Goal: Task Accomplishment & Management: Use online tool/utility

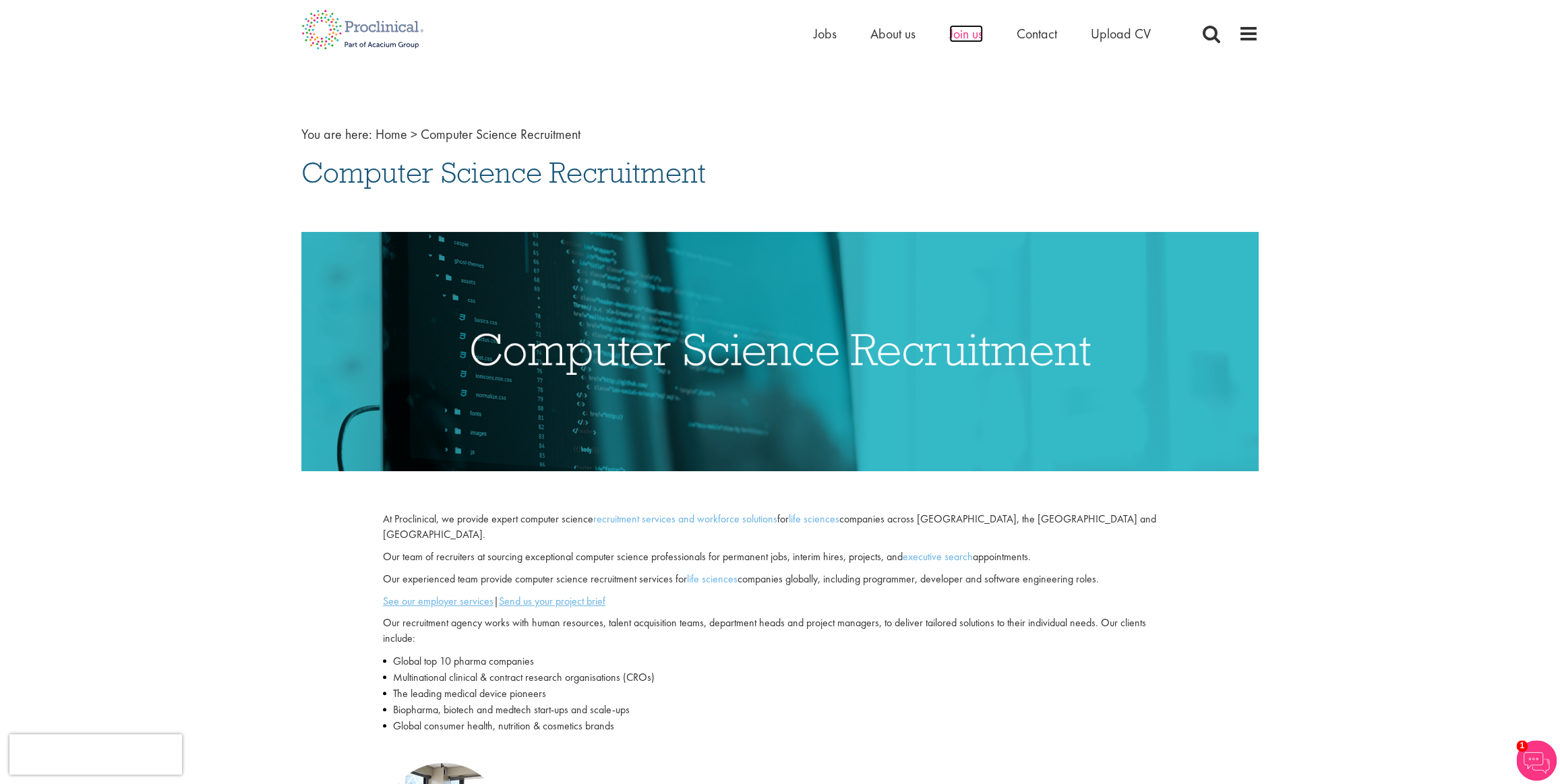
click at [971, 34] on span "Join us" at bounding box center [966, 34] width 34 height 18
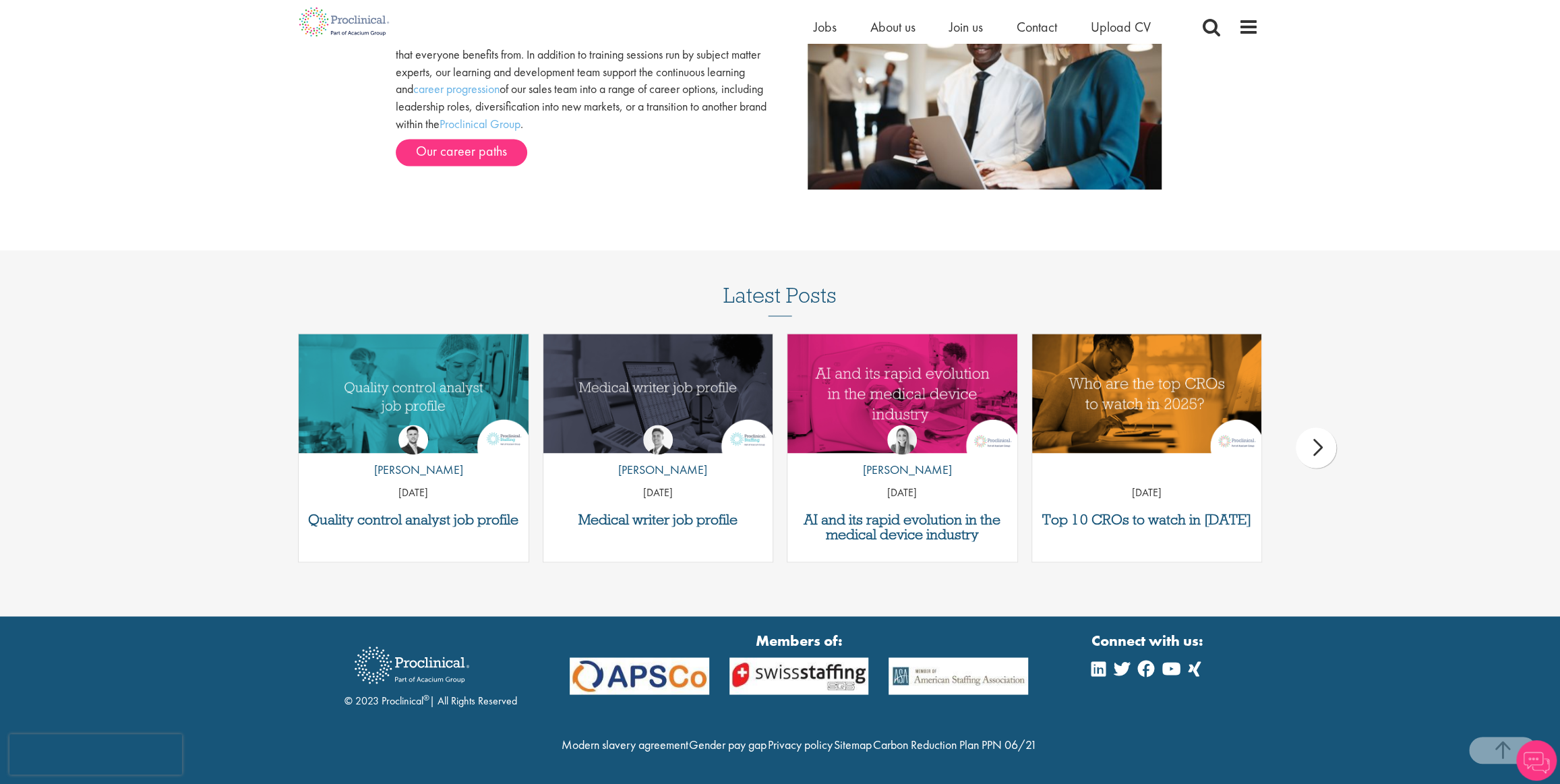
scroll to position [1650, 0]
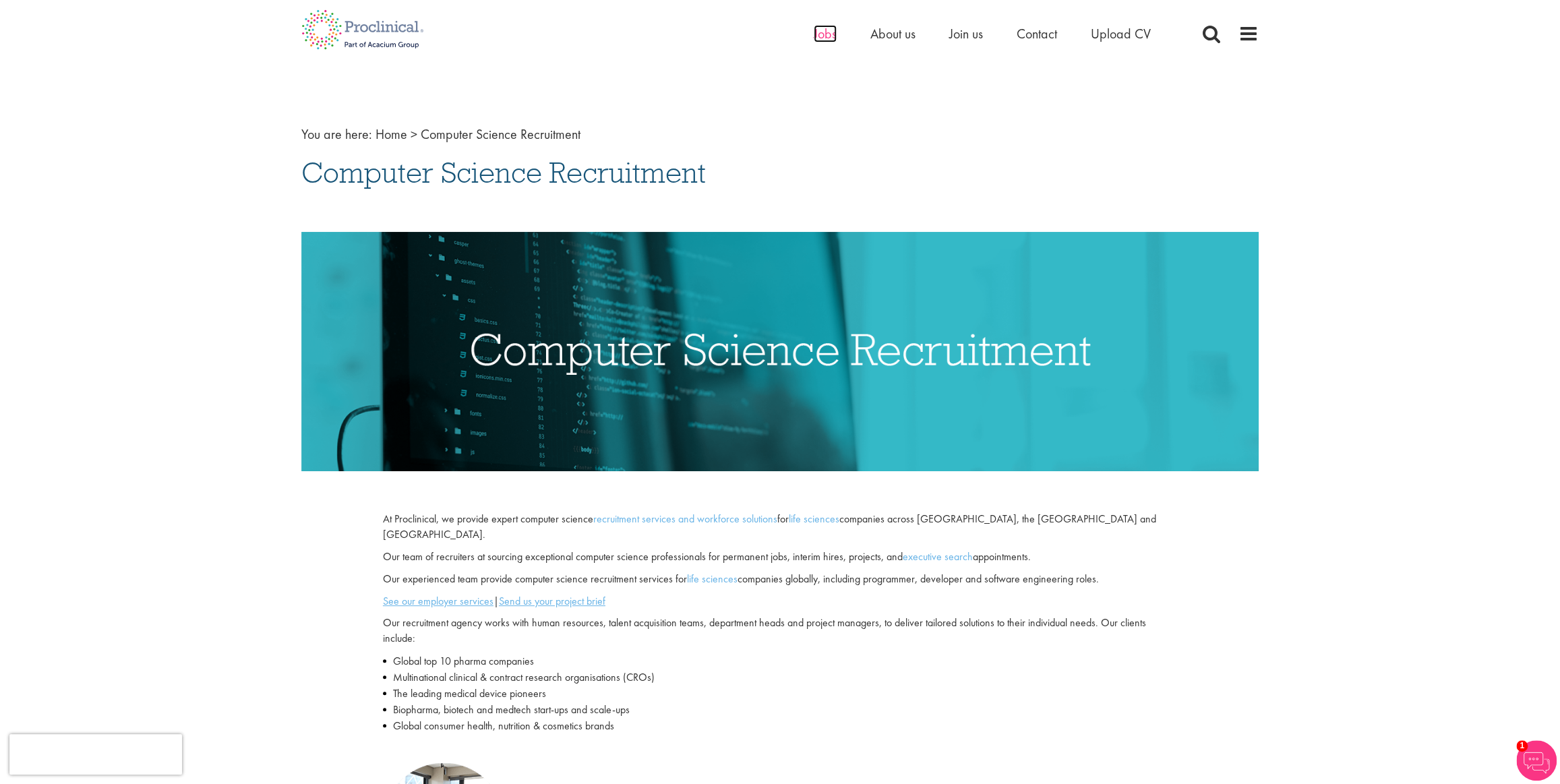
click at [821, 31] on span "Jobs" at bounding box center [825, 34] width 23 height 18
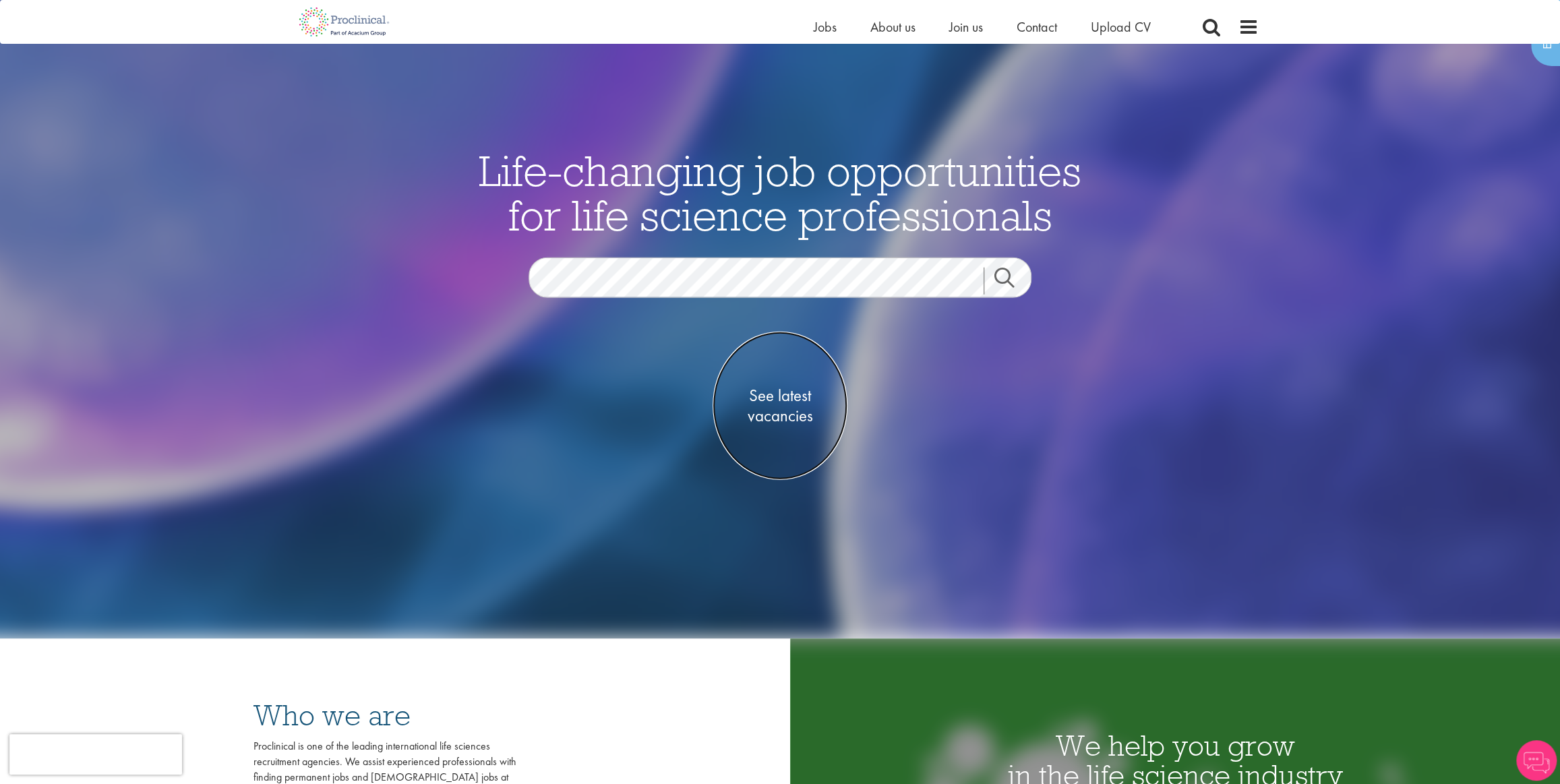
click at [768, 393] on span "See latest vacancies" at bounding box center [780, 405] width 135 height 40
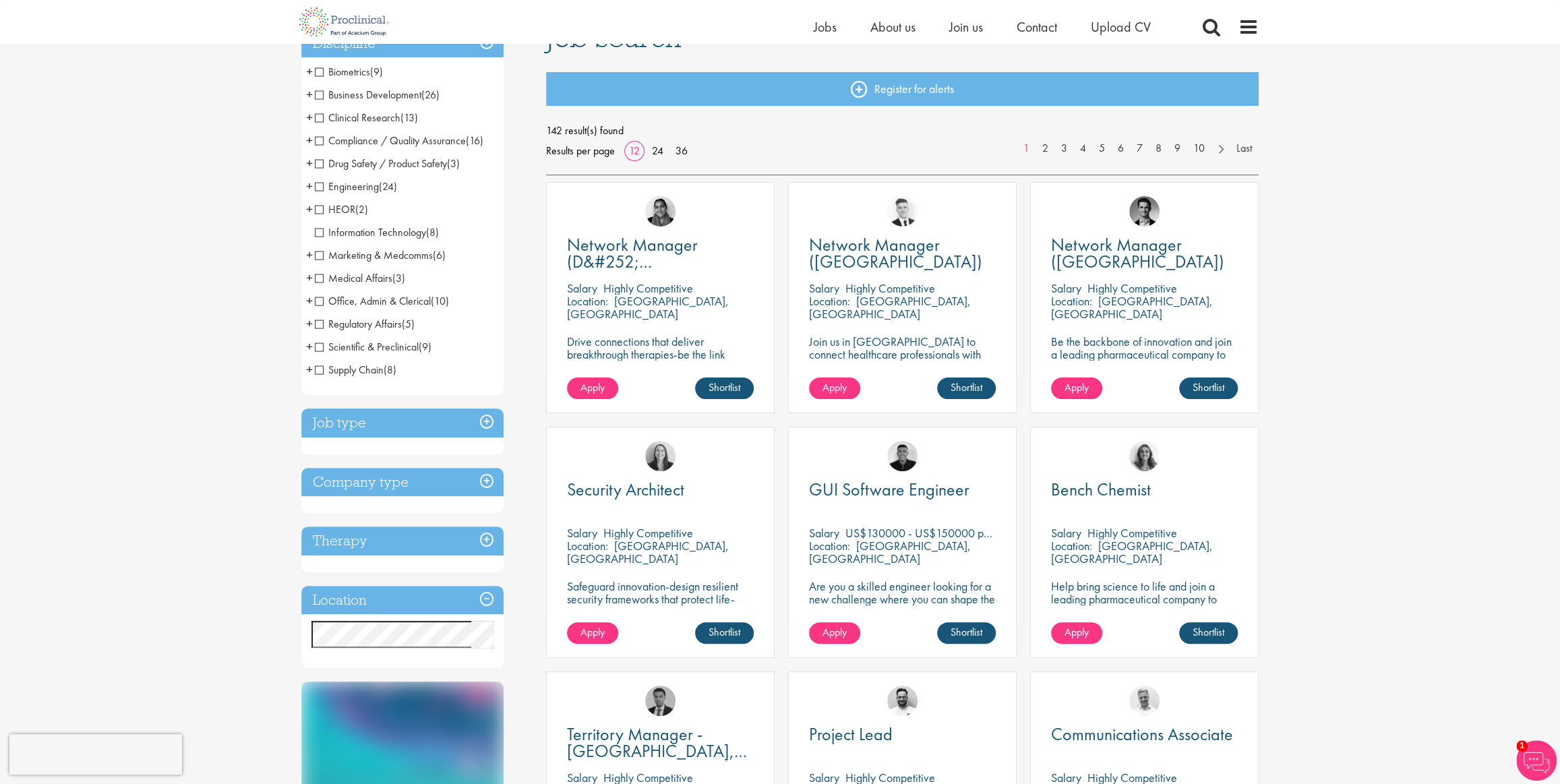
scroll to position [184, 0]
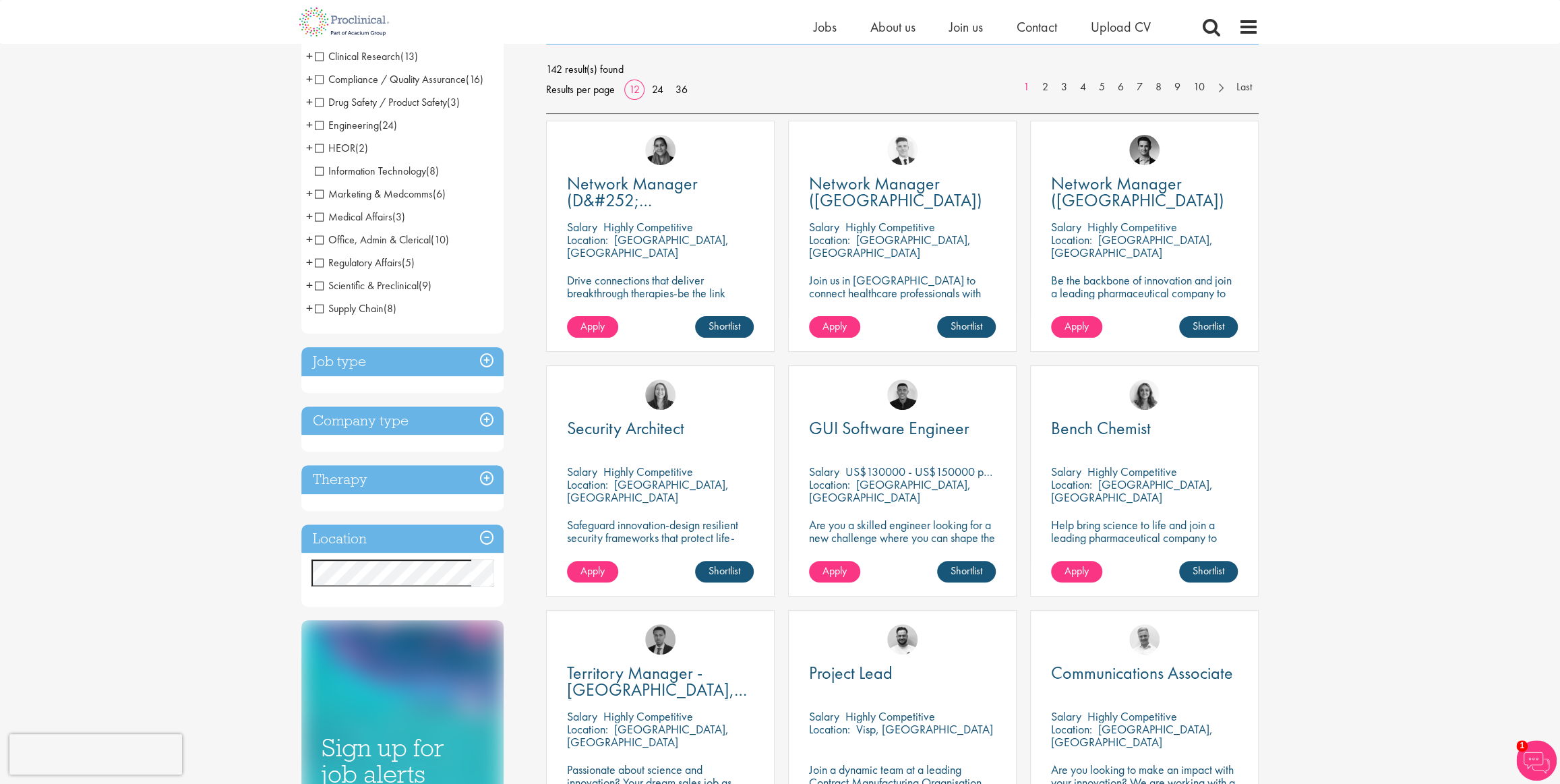
click at [491, 361] on h3 "Job type" at bounding box center [402, 362] width 202 height 29
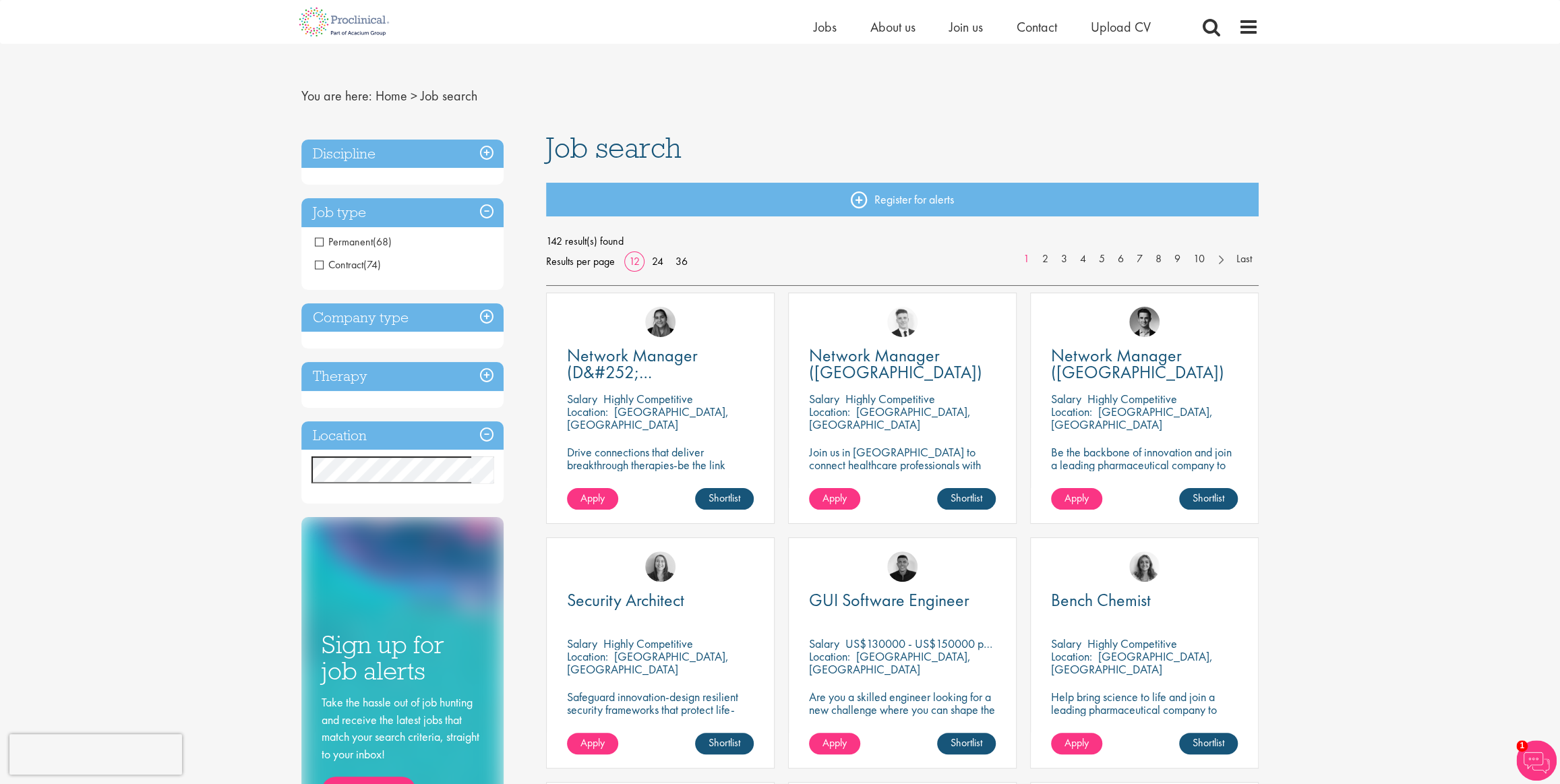
scroll to position [0, 0]
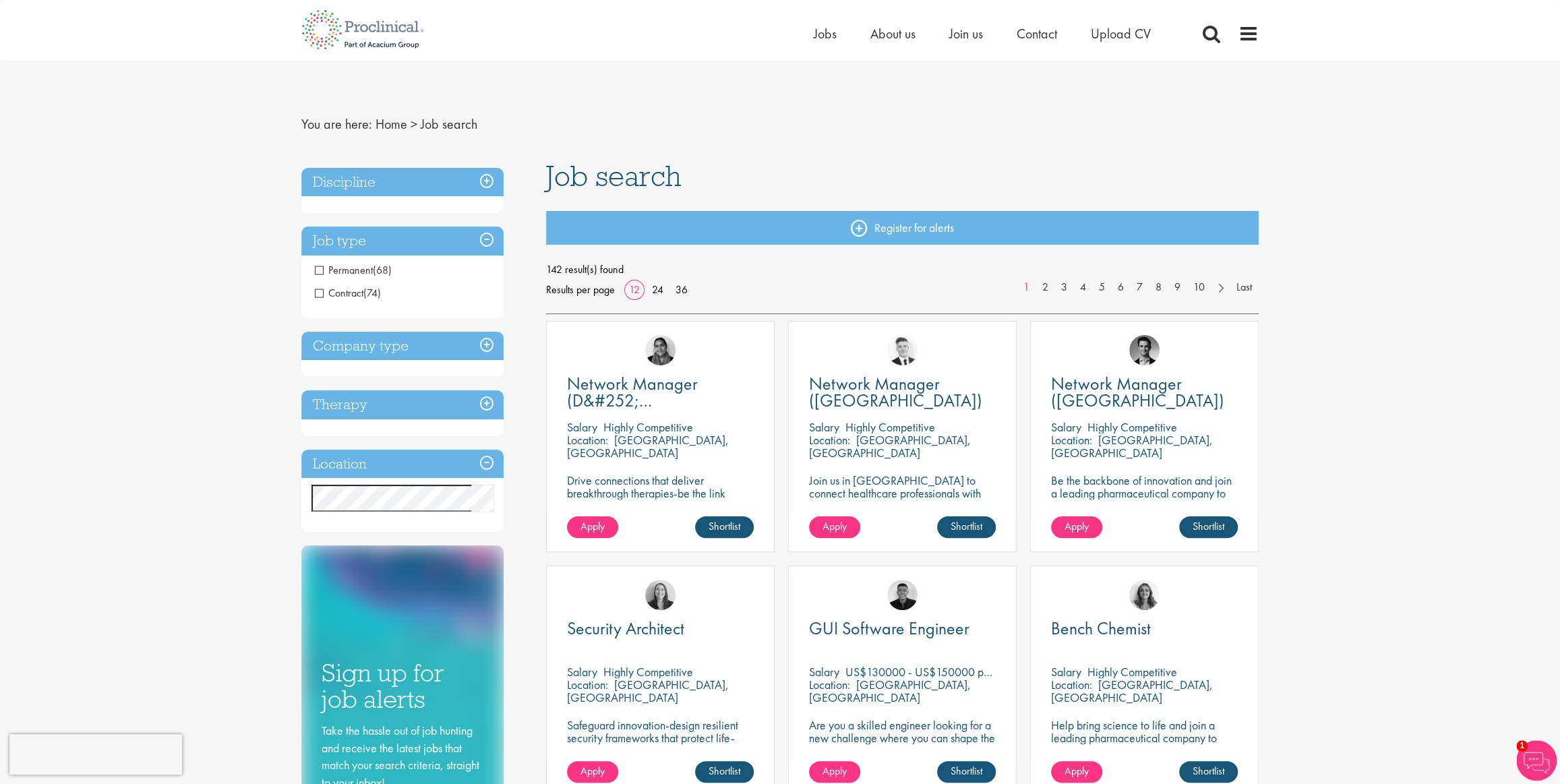
click at [315, 269] on span "Permanent" at bounding box center [343, 270] width 58 height 14
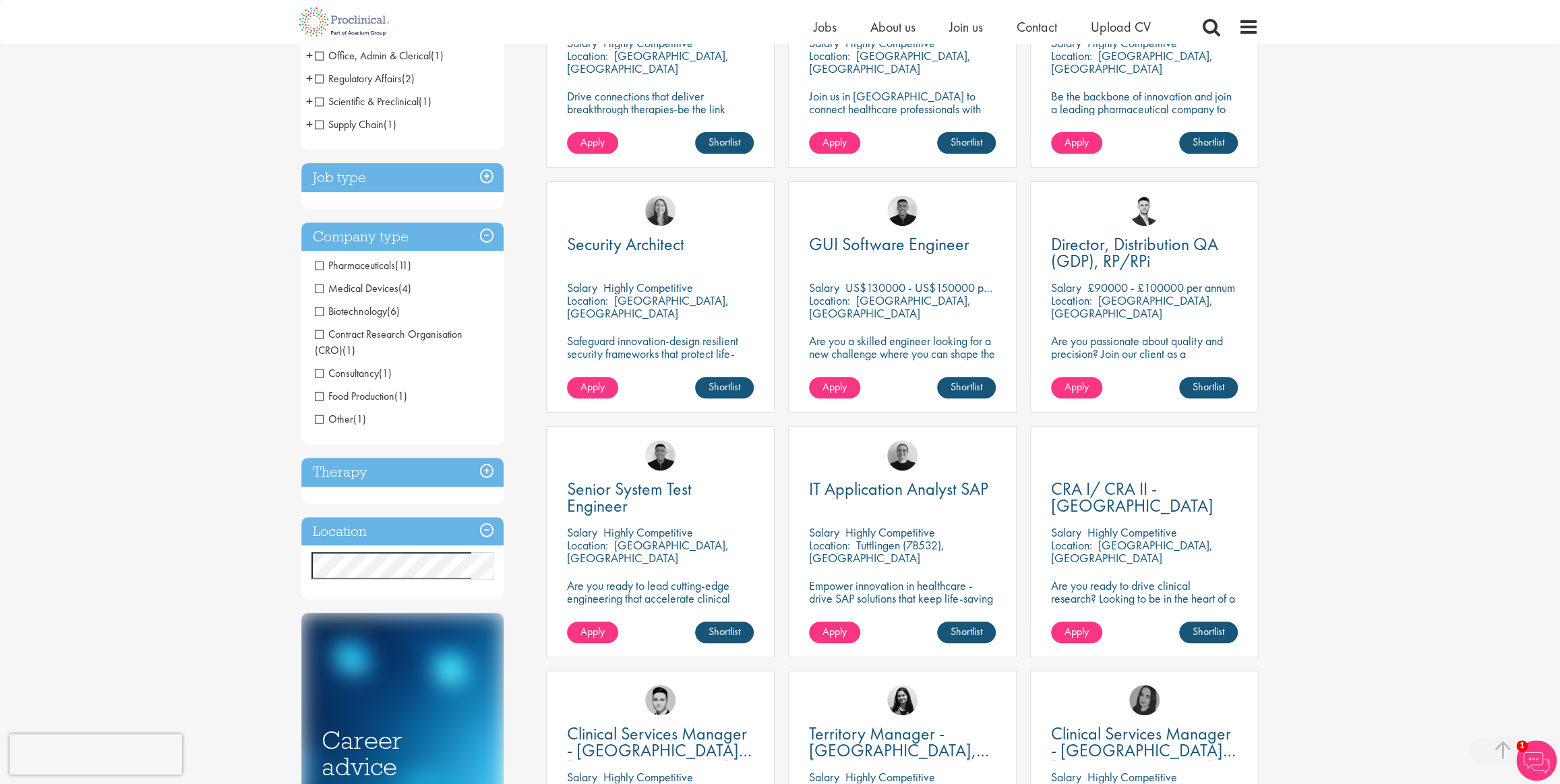
scroll to position [490, 0]
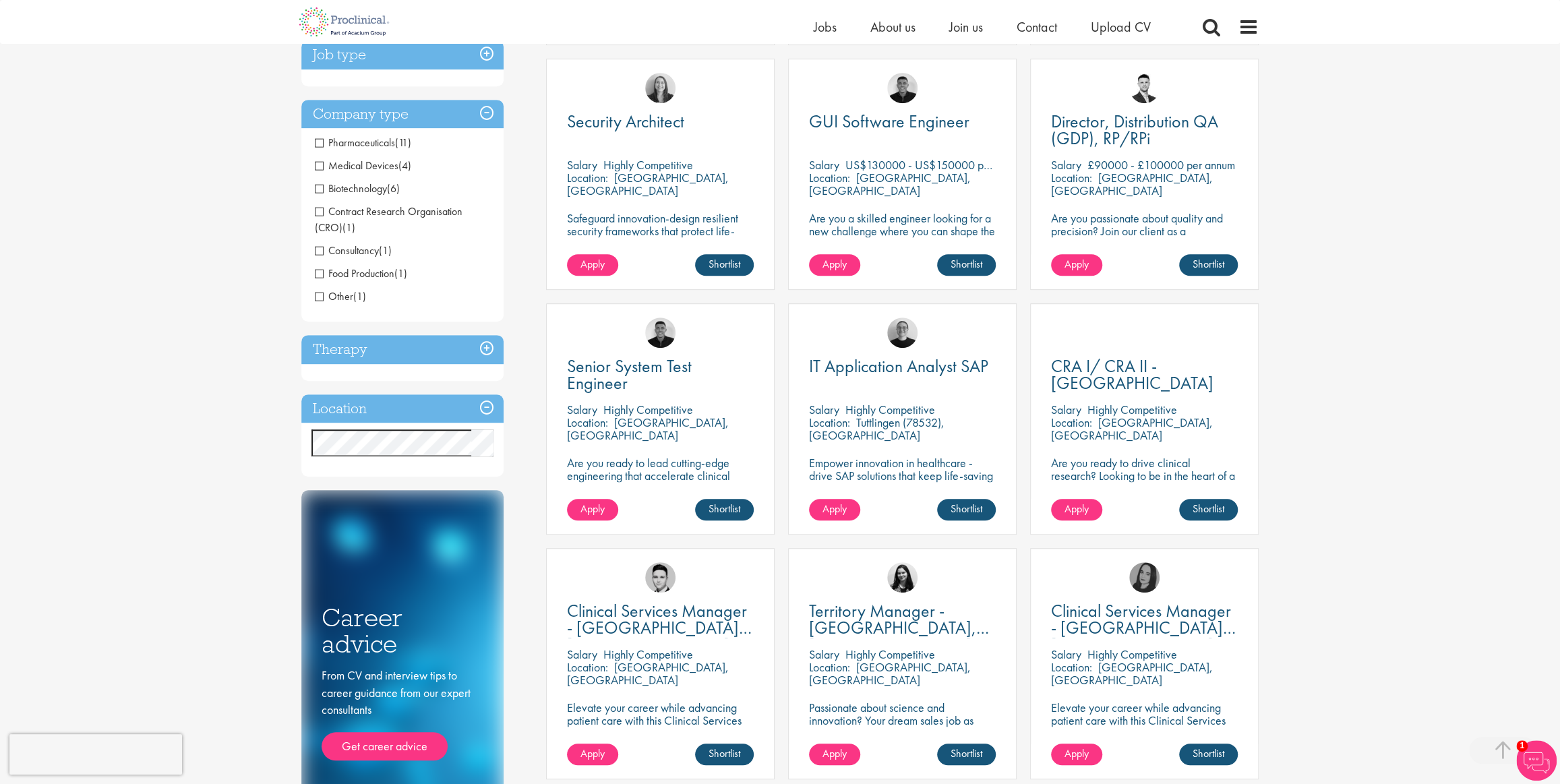
click at [488, 345] on h3 "Therapy" at bounding box center [402, 350] width 202 height 29
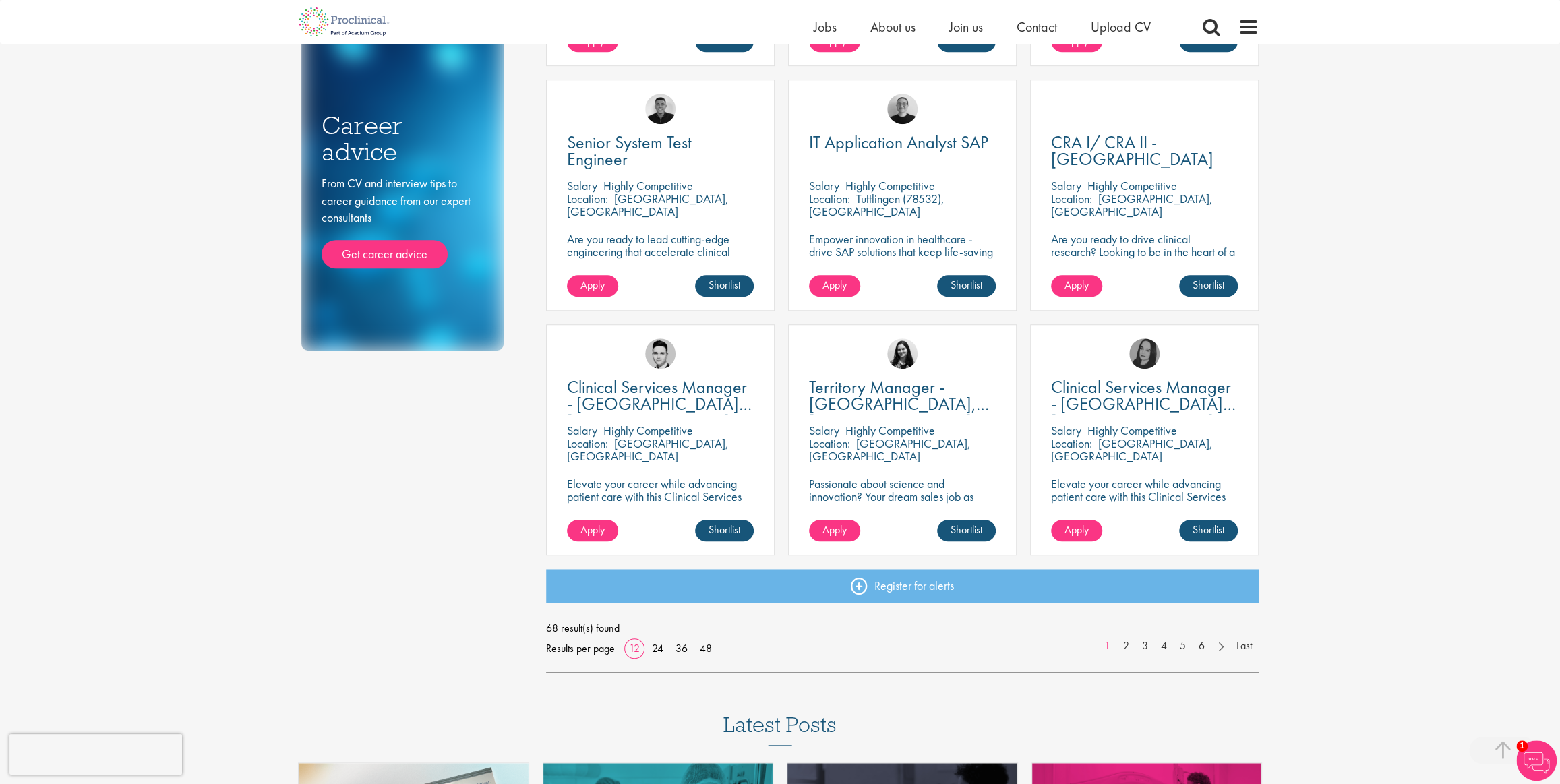
scroll to position [735, 0]
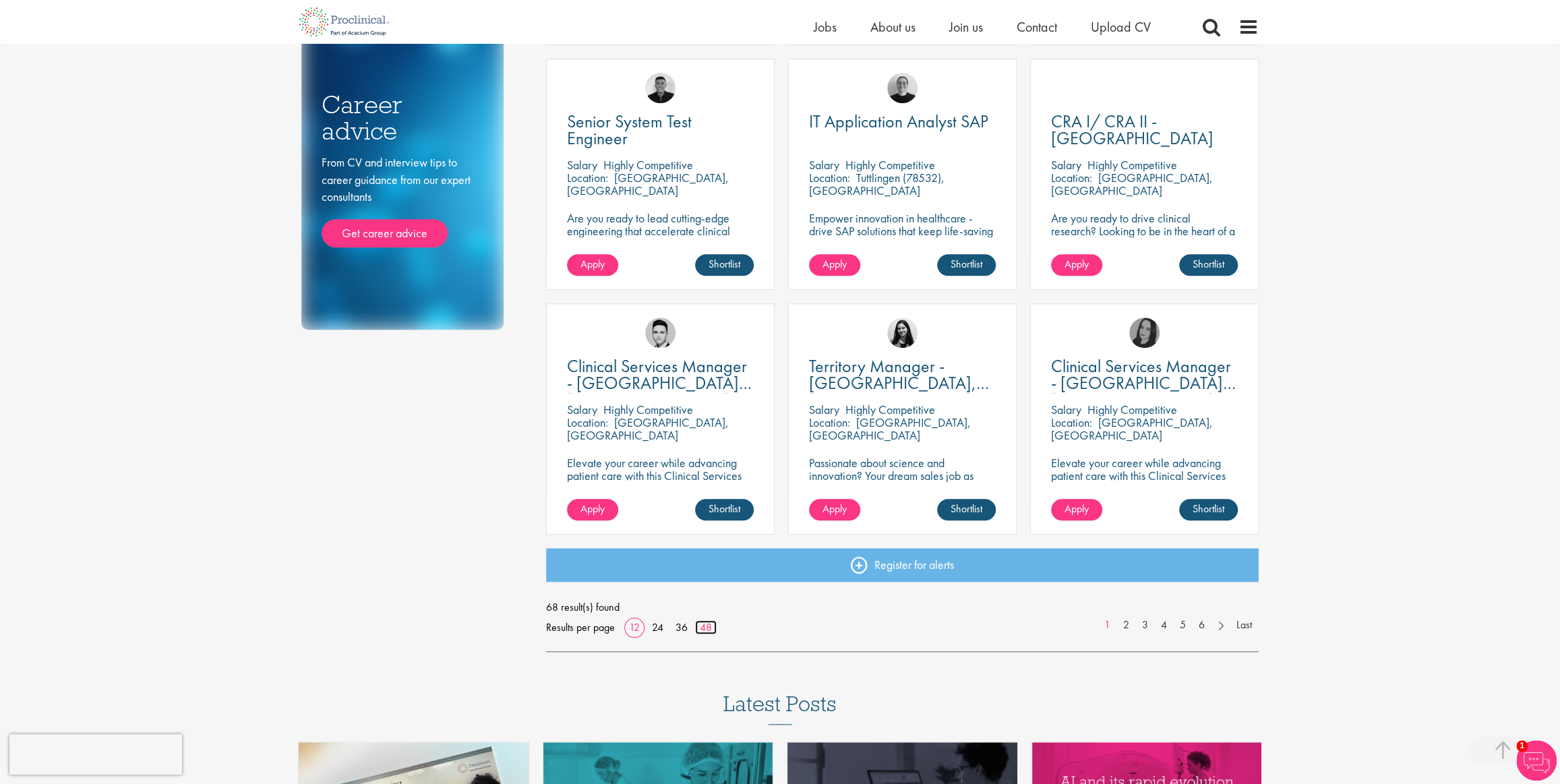
click at [705, 623] on link "48" at bounding box center [705, 627] width 21 height 14
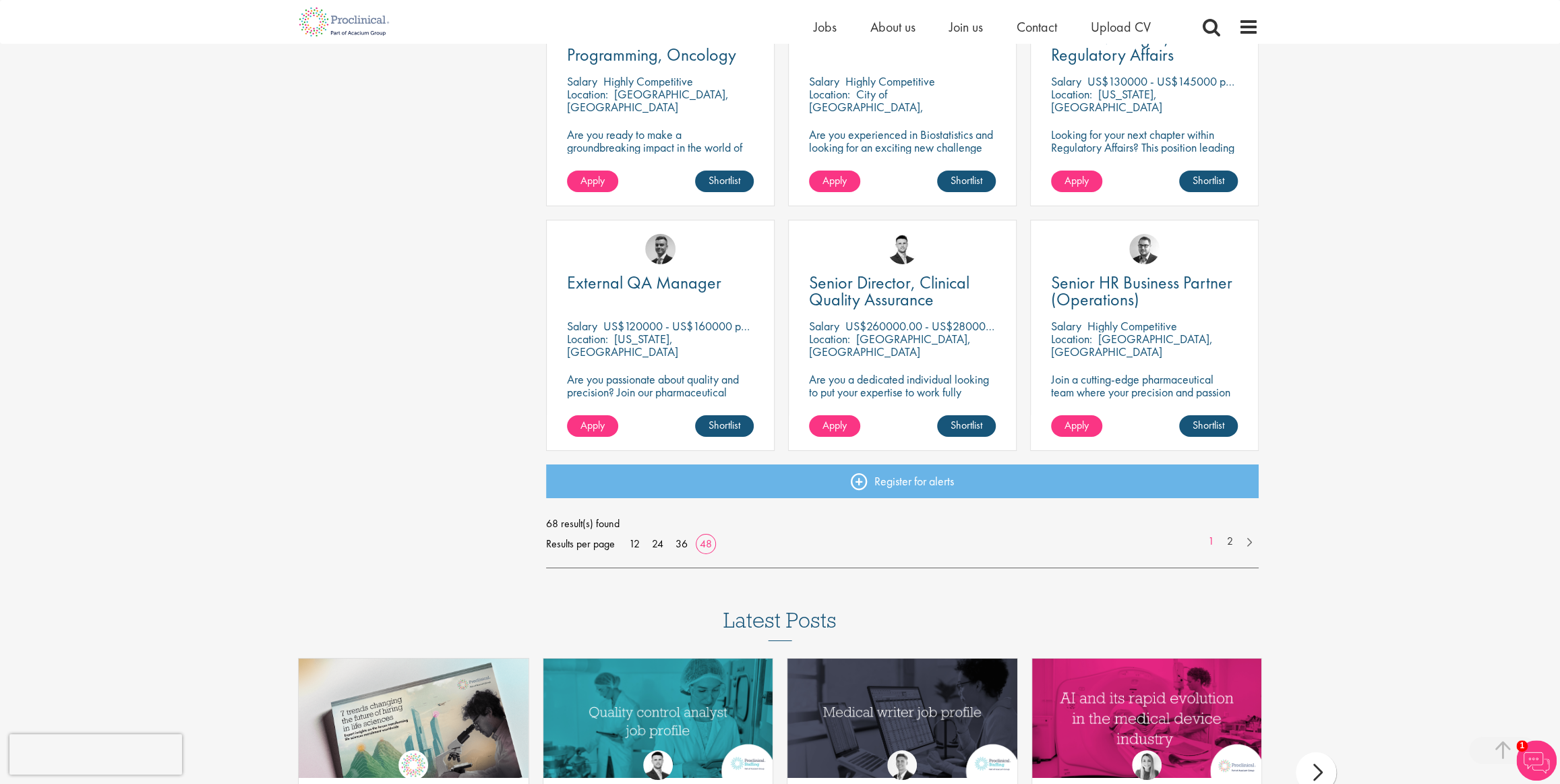
scroll to position [3756, 0]
click at [1226, 542] on link "2" at bounding box center [1230, 541] width 20 height 16
